Goal: Task Accomplishment & Management: Manage account settings

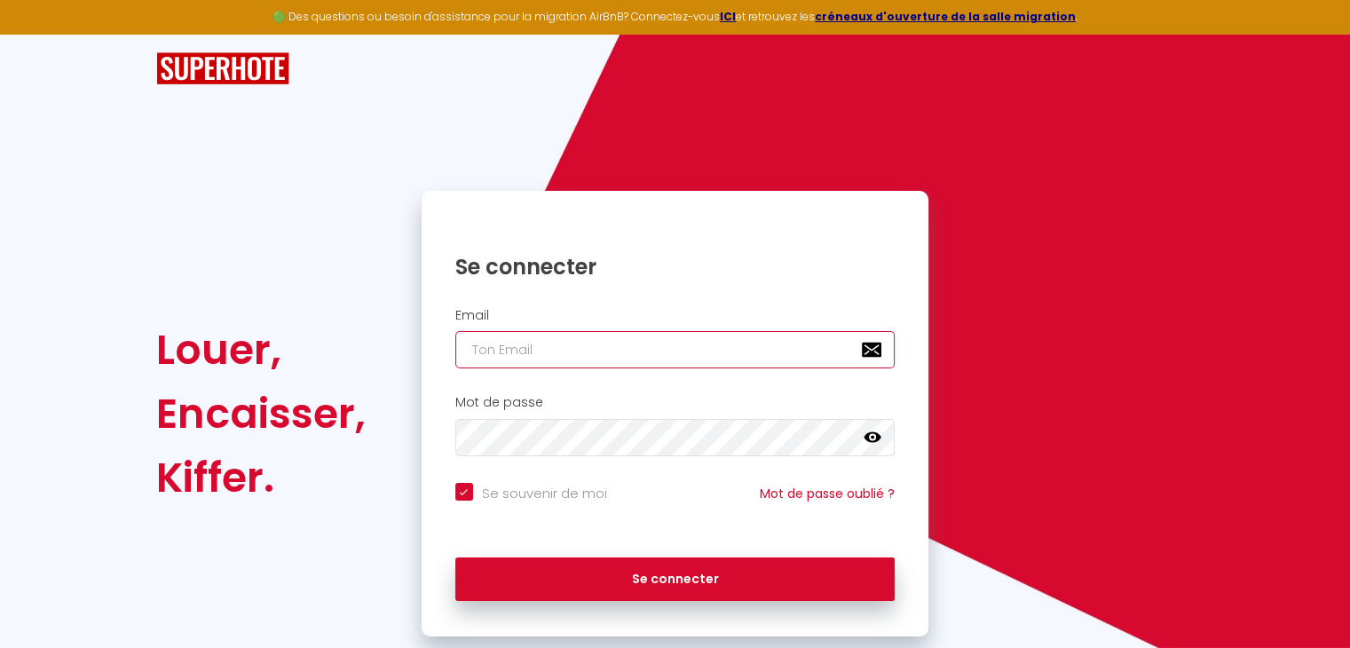
click at [582, 350] on input "email" at bounding box center [675, 349] width 440 height 37
type input "[EMAIL_ADDRESS][DOMAIN_NAME]"
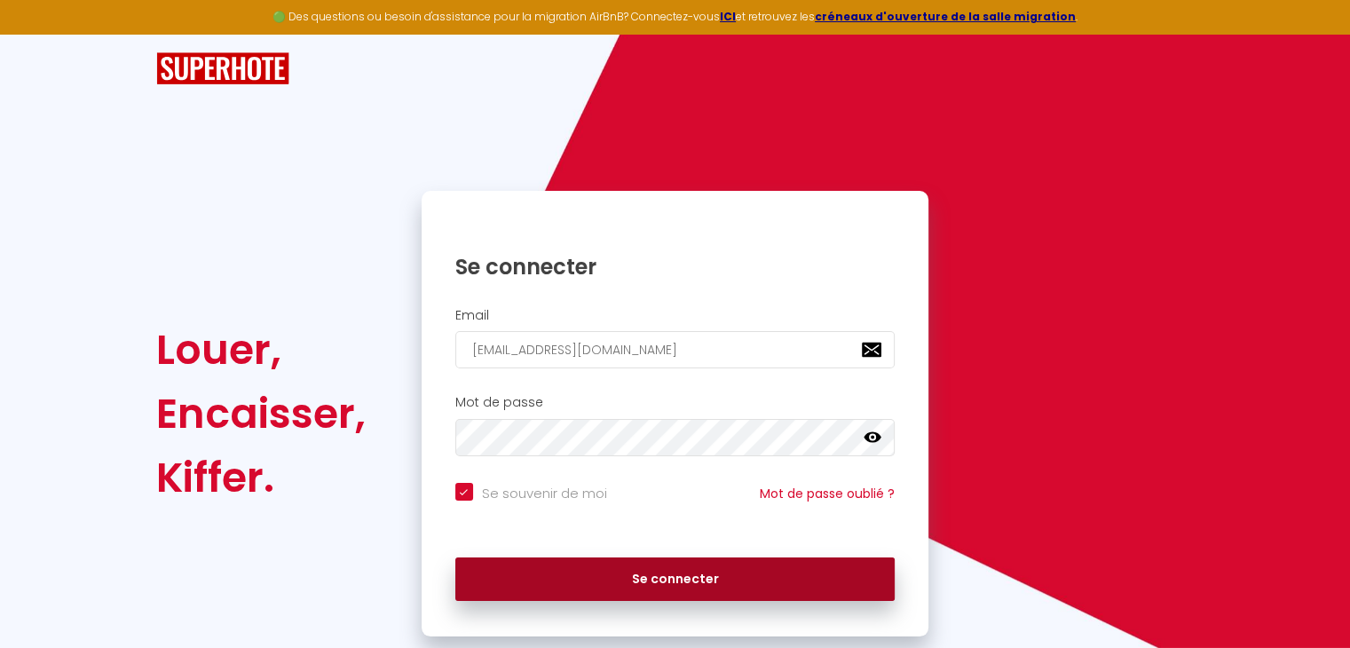
click at [662, 572] on button "Se connecter" at bounding box center [675, 580] width 440 height 44
checkbox input "true"
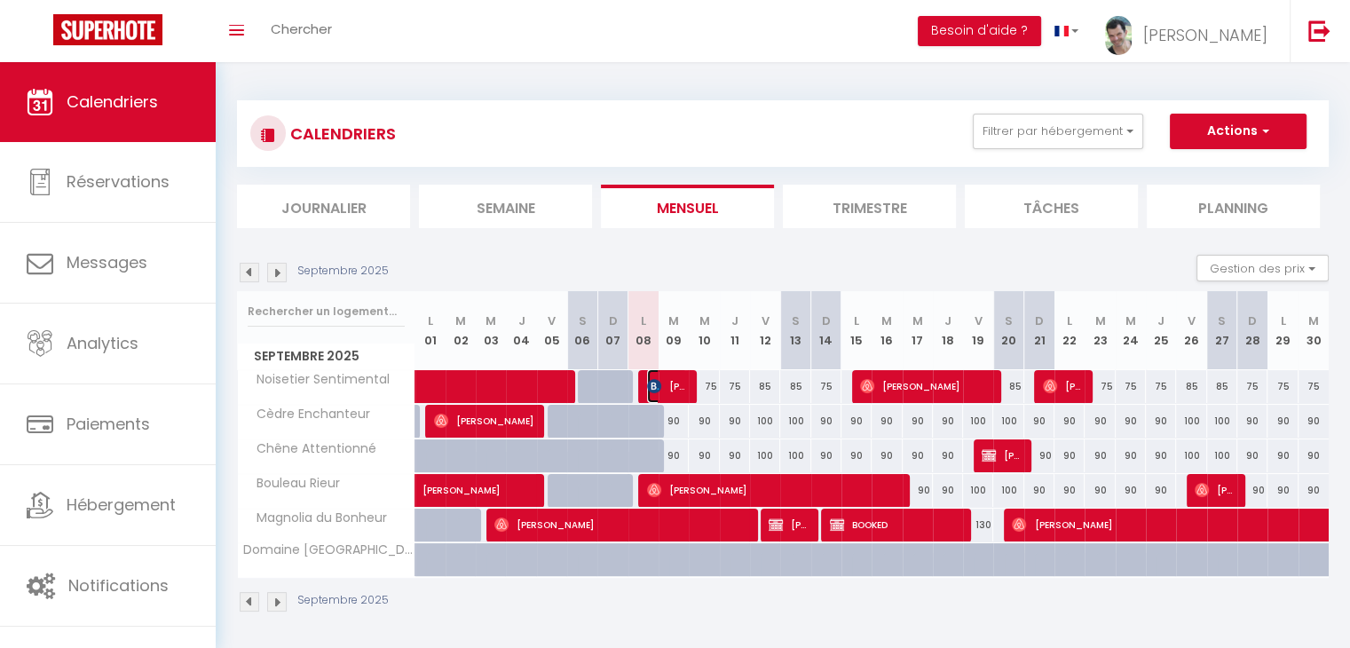
click at [657, 383] on img at bounding box center [654, 386] width 14 height 14
select select "OK"
select select "1"
select select "0"
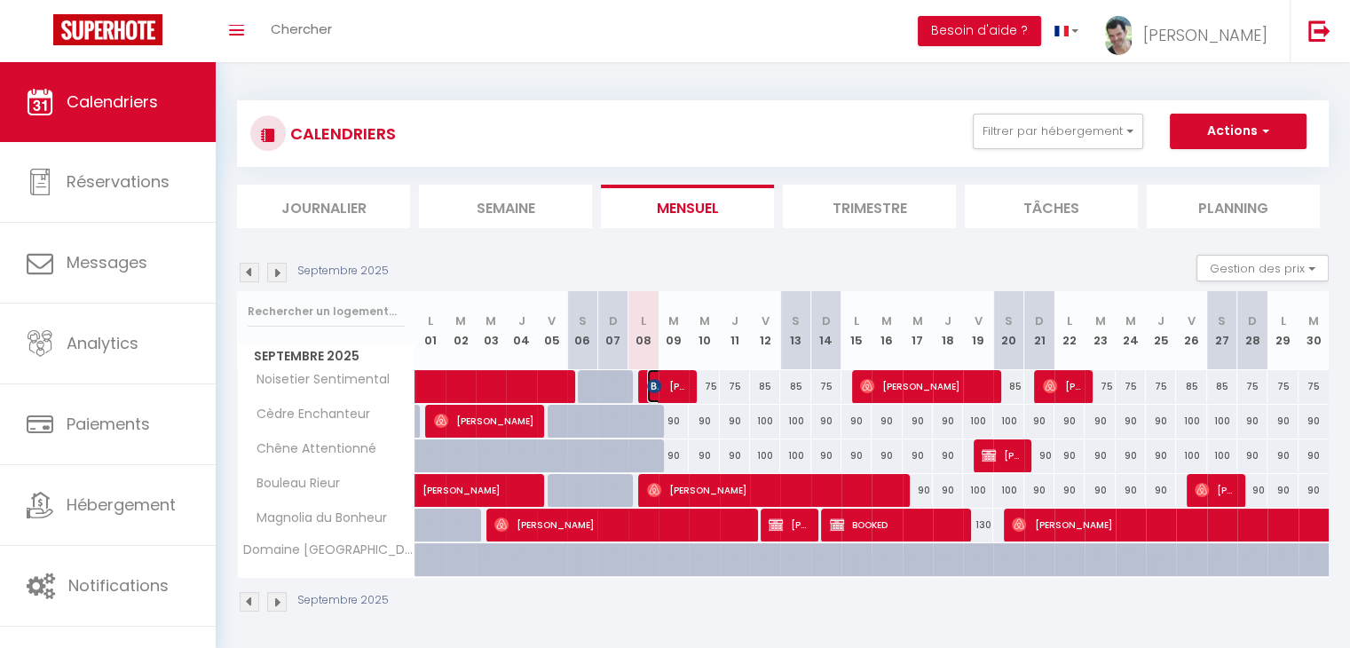
select select "1"
select select
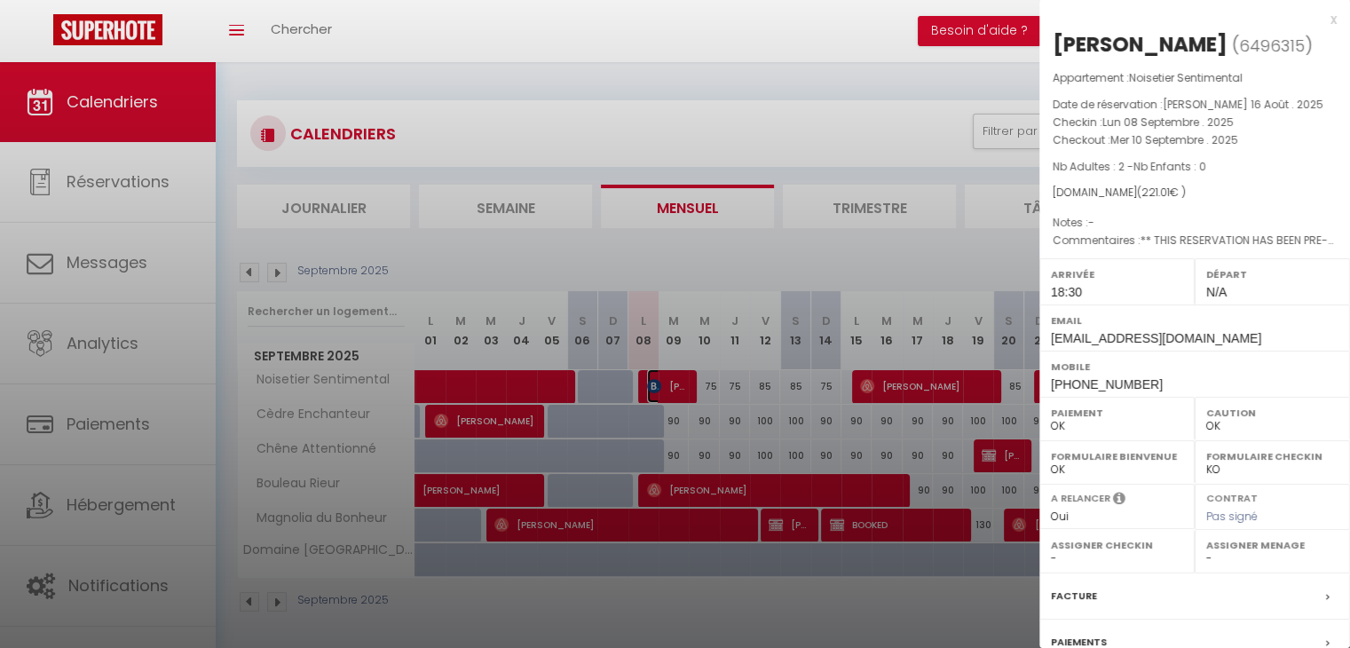
scroll to position [177, 0]
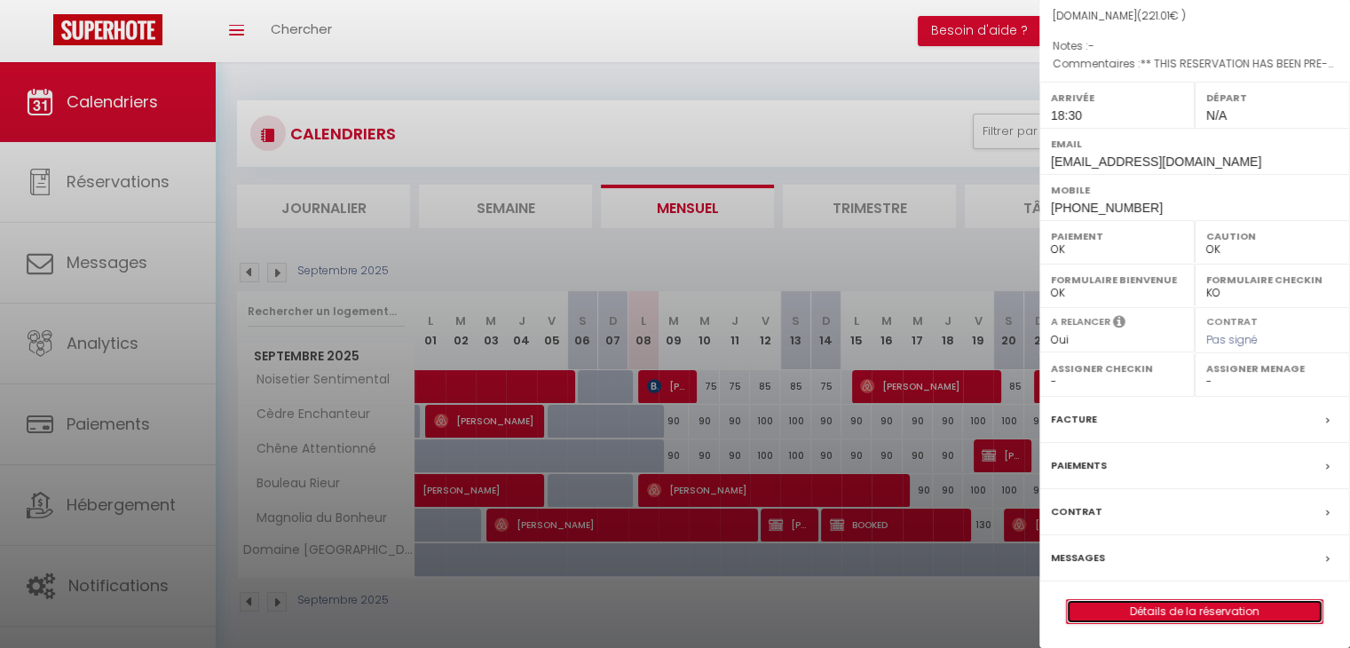
click at [1200, 607] on link "Détails de la réservation" at bounding box center [1195, 611] width 256 height 23
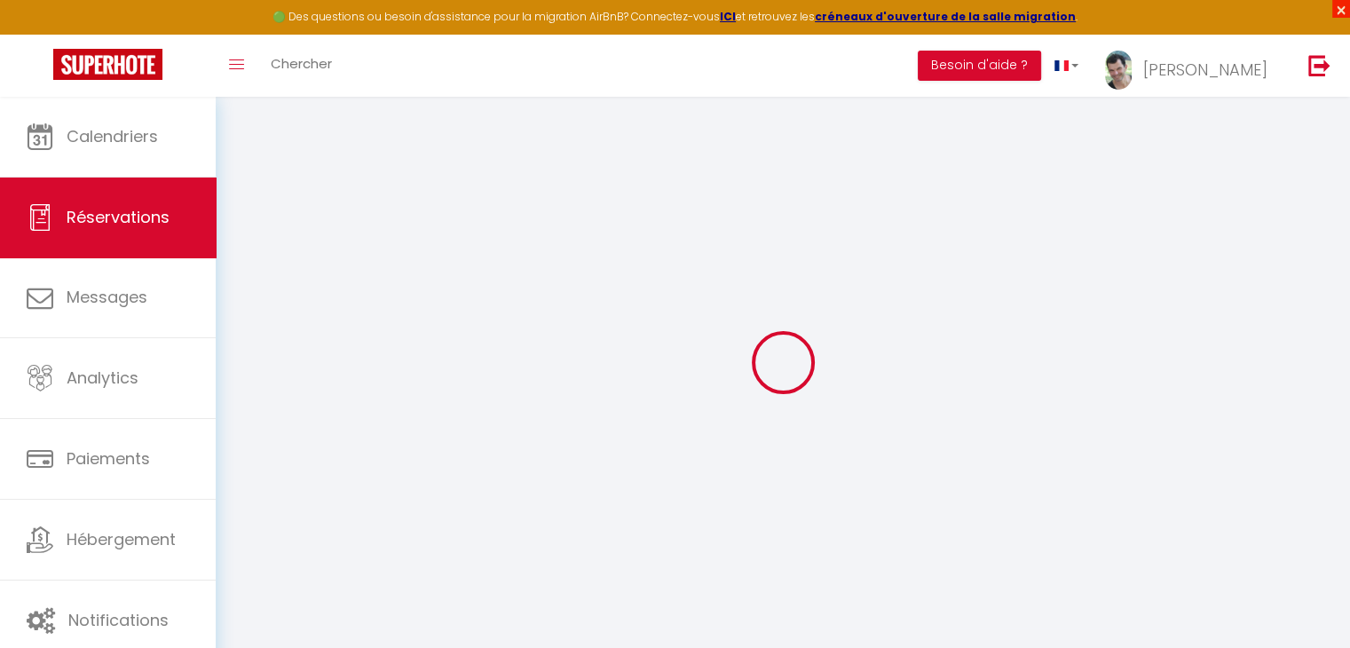
click at [1342, 8] on span "×" at bounding box center [1342, 9] width 18 height 18
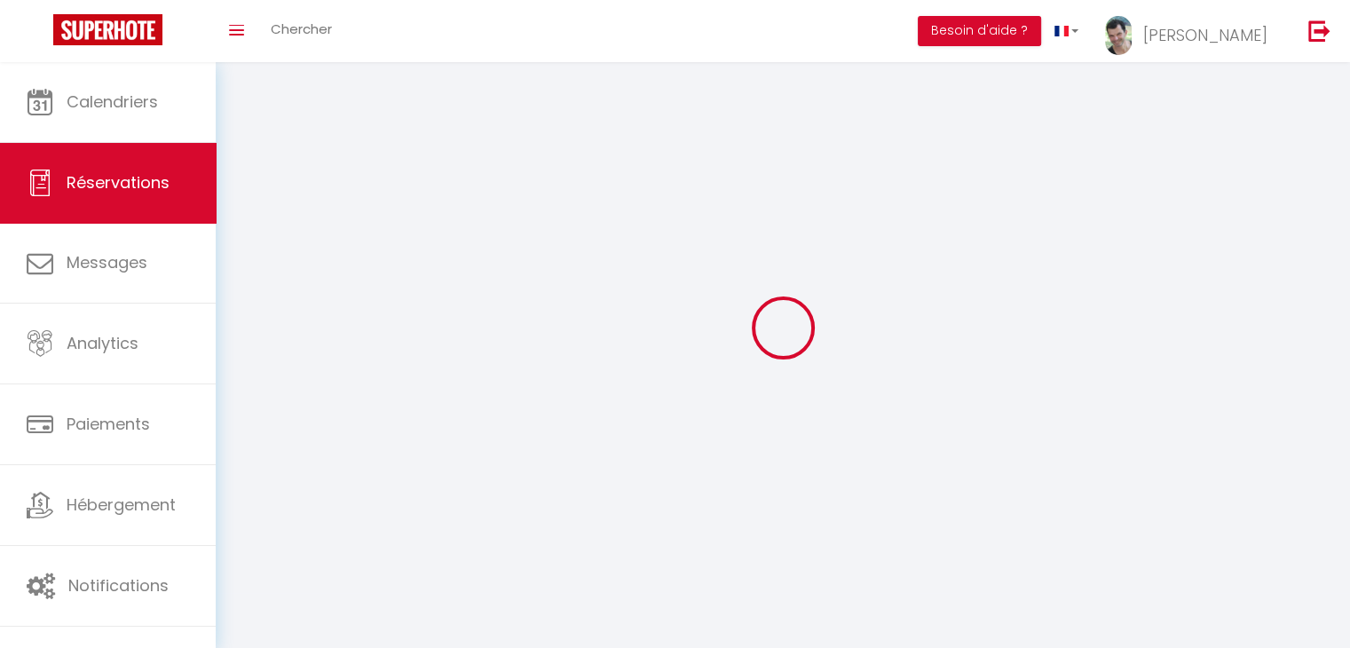
select select
checkbox input "false"
select select
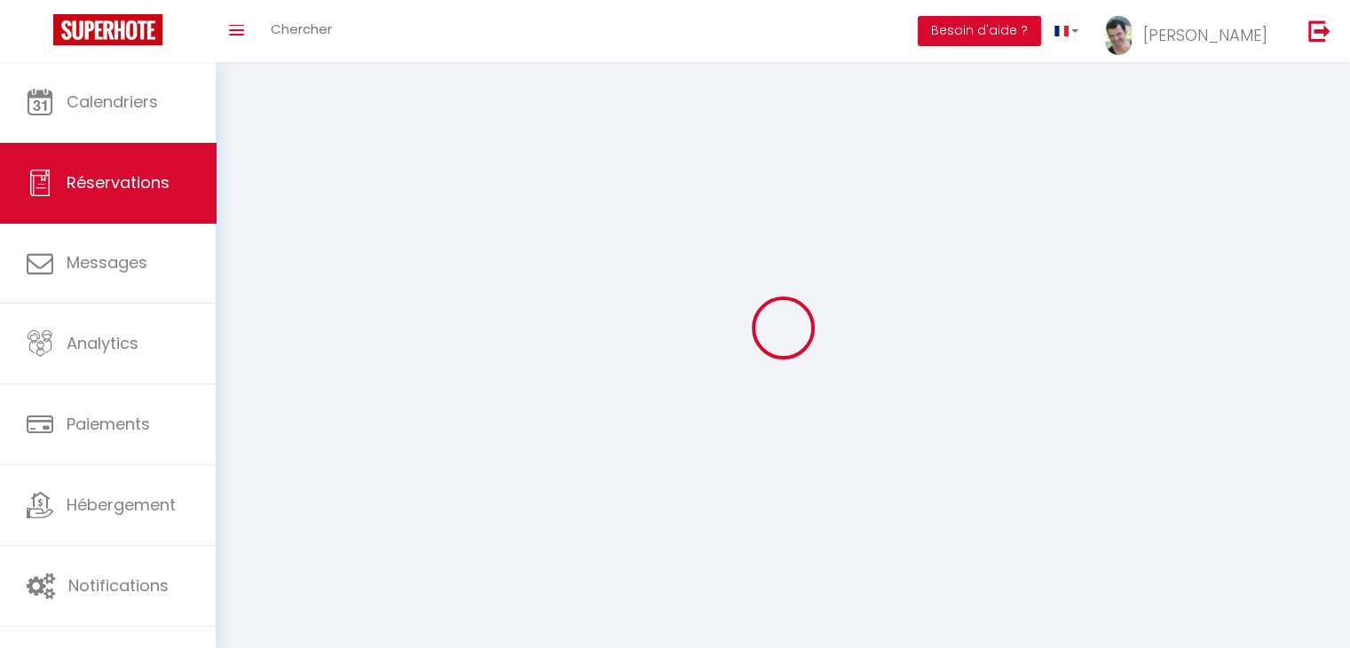
checkbox input "false"
type textarea "** THIS RESERVATION HAS BEEN PRE-PAID ** BOOKING NOTE : Payment charge is EUR 3…"
type input "36"
type input "8.81"
select select
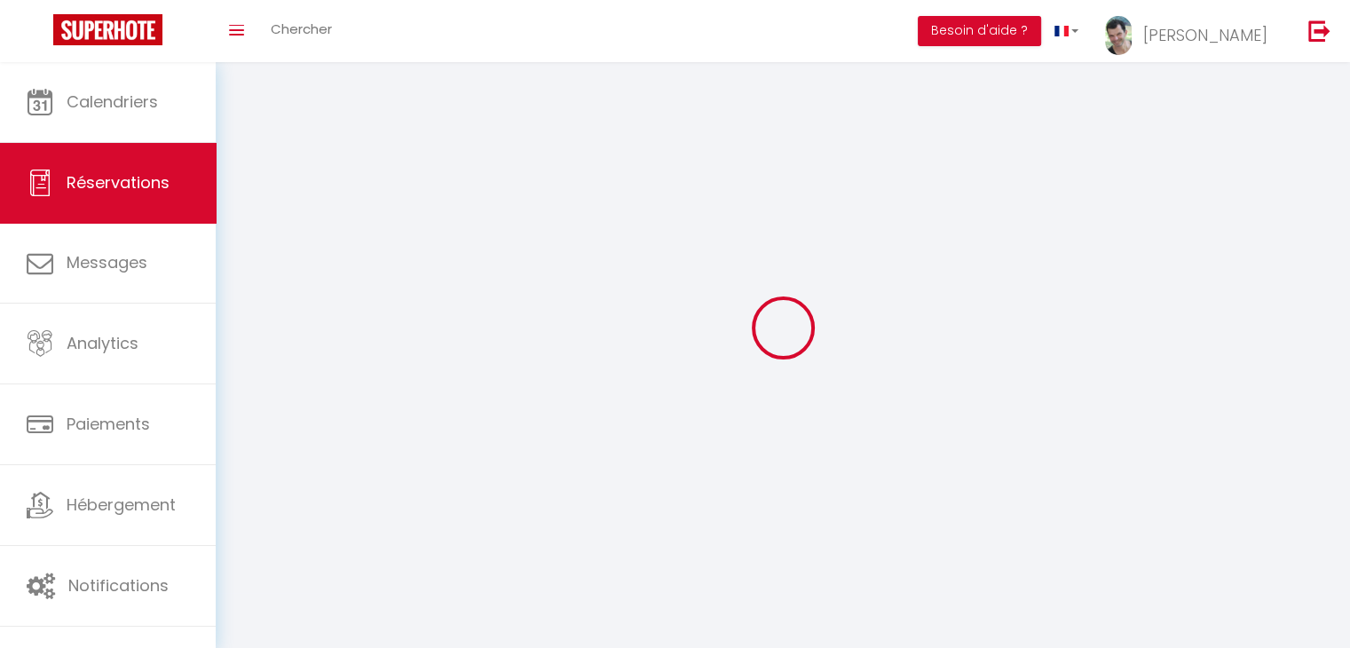
select select
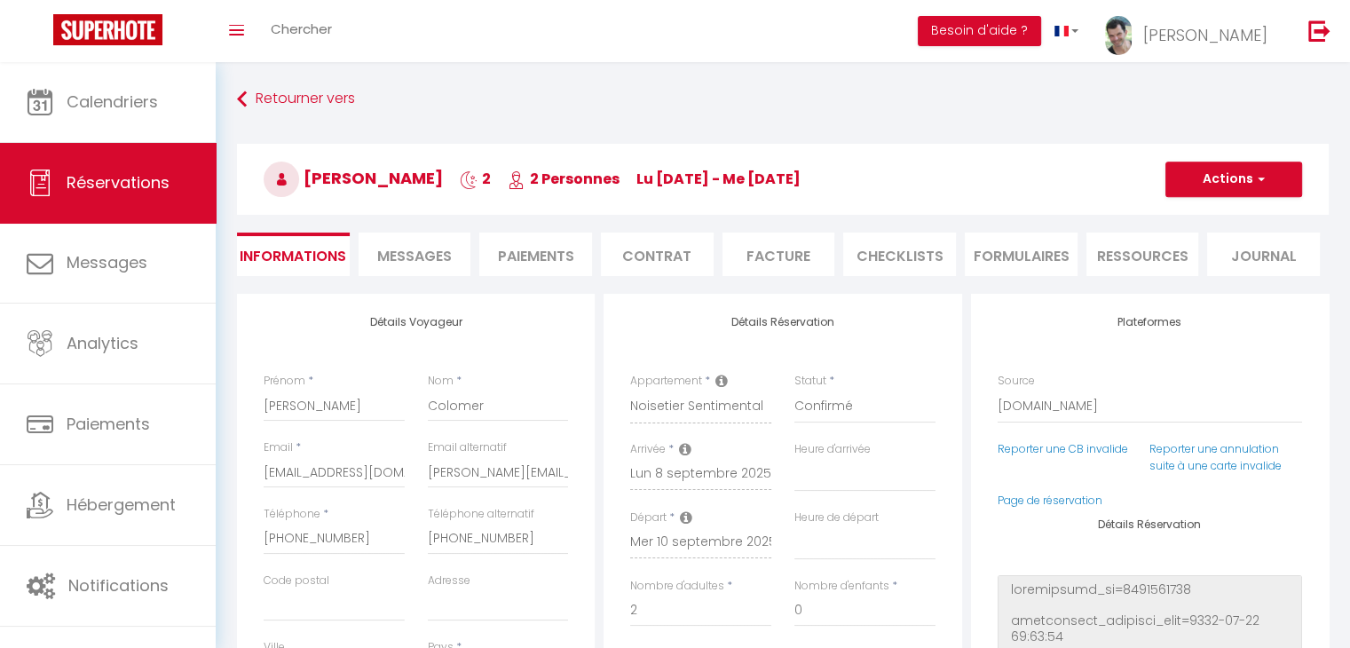
checkbox input "false"
select select "18:30"
select select
